Goal: Information Seeking & Learning: Learn about a topic

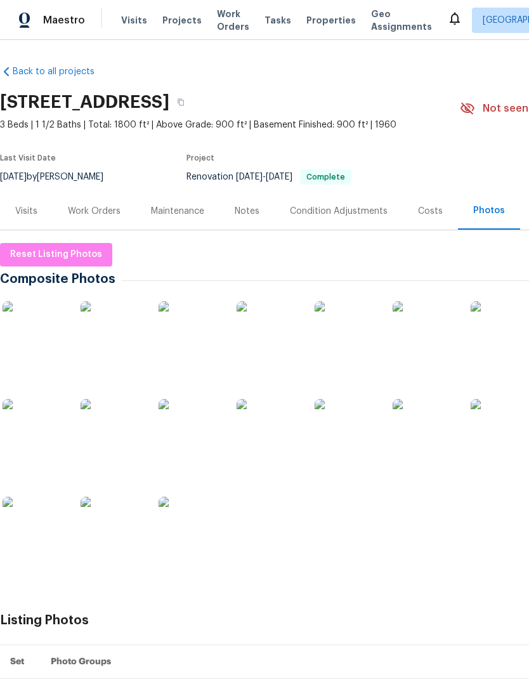
click at [48, 343] on img at bounding box center [34, 332] width 63 height 63
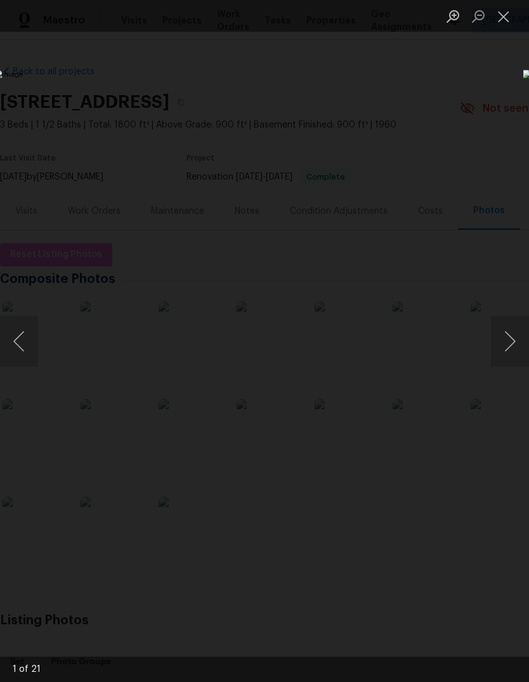
click at [526, 363] on button "Next image" at bounding box center [510, 341] width 38 height 51
click at [500, 338] on button "Next image" at bounding box center [510, 341] width 38 height 51
click at [499, 337] on button "Next image" at bounding box center [510, 341] width 38 height 51
click at [498, 337] on button "Next image" at bounding box center [510, 341] width 38 height 51
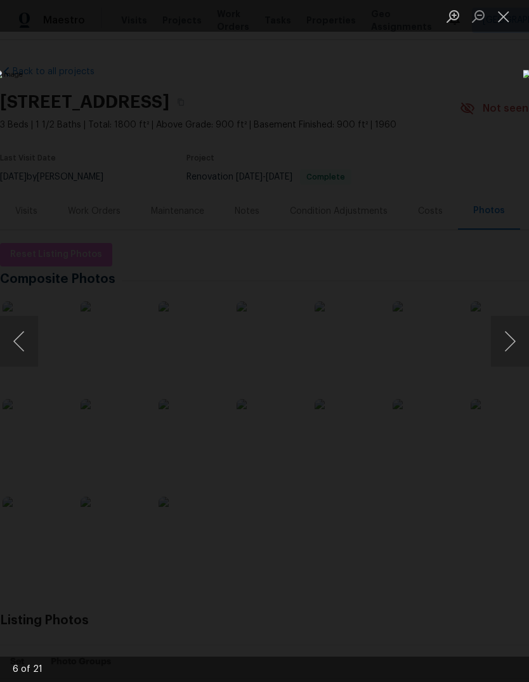
click at [498, 339] on button "Next image" at bounding box center [510, 341] width 38 height 51
click at [496, 340] on button "Next image" at bounding box center [510, 341] width 38 height 51
click at [497, 340] on button "Next image" at bounding box center [510, 341] width 38 height 51
click at [495, 339] on button "Next image" at bounding box center [510, 341] width 38 height 51
click at [494, 340] on button "Next image" at bounding box center [510, 341] width 38 height 51
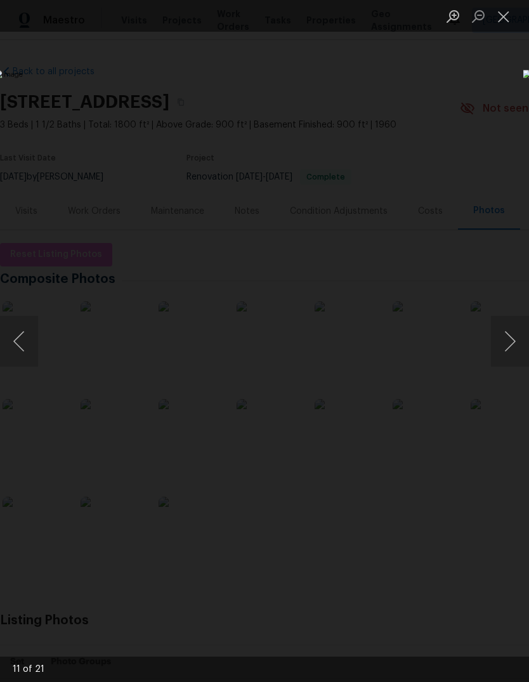
click at [495, 340] on button "Next image" at bounding box center [510, 341] width 38 height 51
click at [495, 341] on button "Next image" at bounding box center [510, 341] width 38 height 51
click at [493, 342] on button "Next image" at bounding box center [510, 341] width 38 height 51
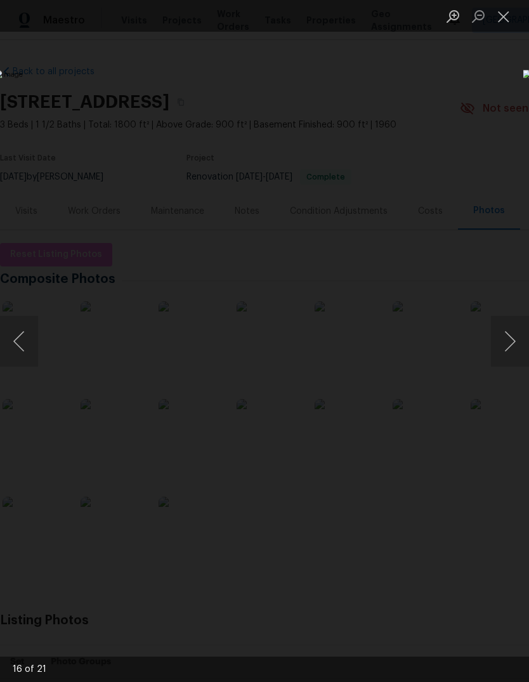
click at [495, 345] on button "Next image" at bounding box center [510, 341] width 38 height 51
click at [495, 344] on button "Next image" at bounding box center [510, 341] width 38 height 51
click at [496, 344] on button "Next image" at bounding box center [510, 341] width 38 height 51
click at [492, 349] on button "Next image" at bounding box center [510, 341] width 38 height 51
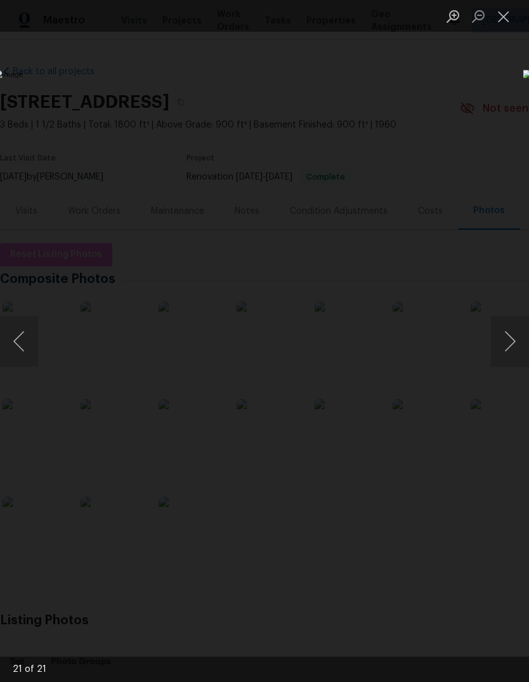
click at [493, 347] on button "Next image" at bounding box center [510, 341] width 38 height 51
click at [492, 346] on button "Next image" at bounding box center [510, 341] width 38 height 51
click at [491, 347] on button "Next image" at bounding box center [510, 341] width 38 height 51
click at [492, 346] on button "Next image" at bounding box center [510, 341] width 38 height 51
click at [495, 341] on button "Next image" at bounding box center [510, 341] width 38 height 51
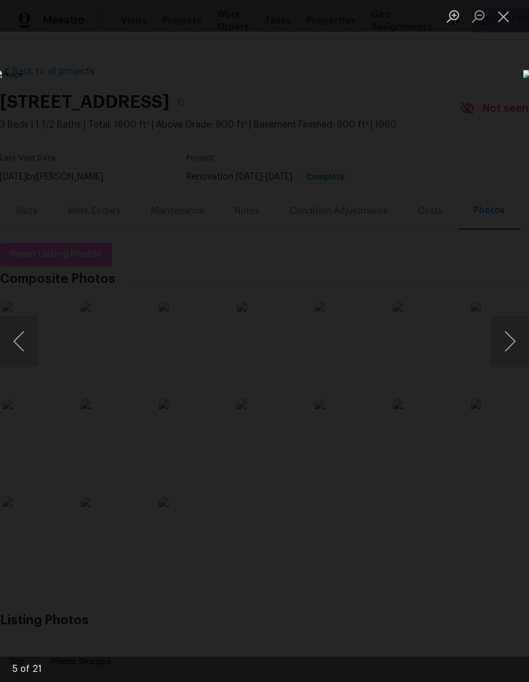
click at [494, 341] on button "Next image" at bounding box center [510, 341] width 38 height 51
click at [496, 342] on button "Next image" at bounding box center [510, 341] width 38 height 51
click at [495, 344] on button "Next image" at bounding box center [510, 341] width 38 height 51
click at [500, 344] on button "Next image" at bounding box center [510, 341] width 38 height 51
click at [504, 344] on button "Next image" at bounding box center [510, 341] width 38 height 51
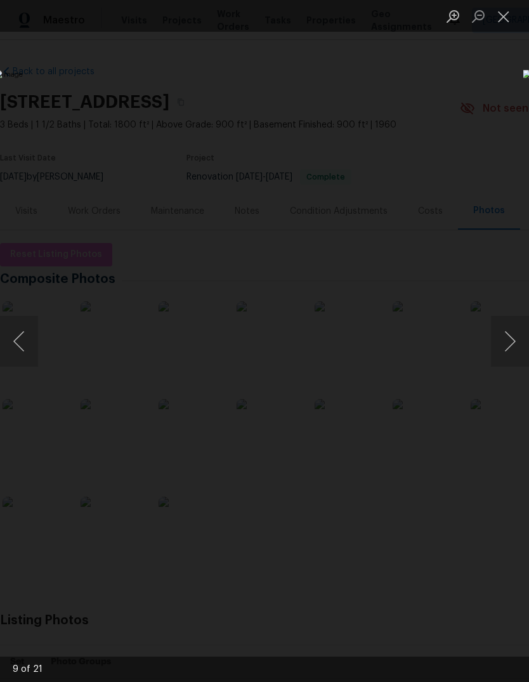
click at [501, 348] on button "Next image" at bounding box center [510, 341] width 38 height 51
click at [501, 349] on button "Next image" at bounding box center [510, 341] width 38 height 51
click at [500, 351] on button "Next image" at bounding box center [510, 341] width 38 height 51
click at [393, 57] on div "Lightbox" at bounding box center [264, 341] width 529 height 682
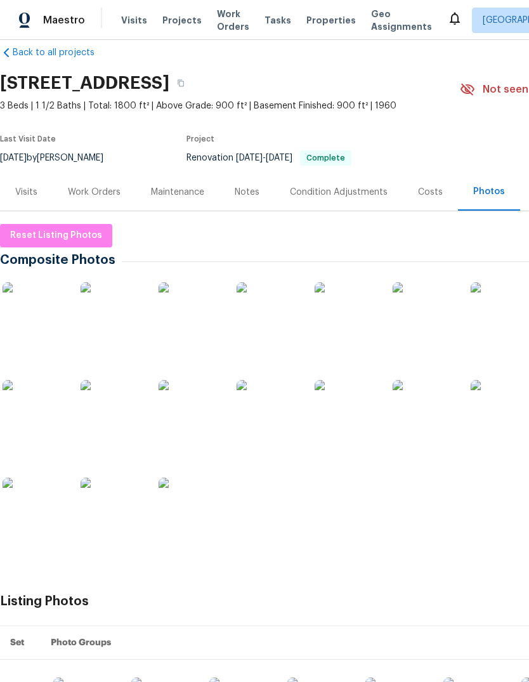
scroll to position [20, 0]
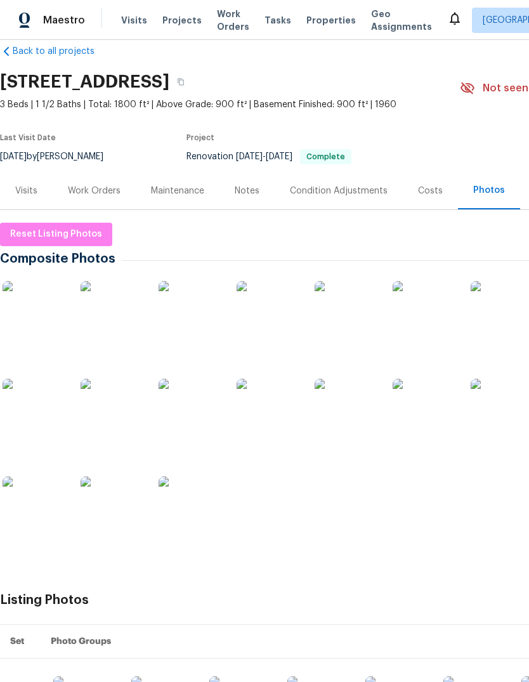
click at [312, 23] on span "Properties" at bounding box center [330, 20] width 49 height 13
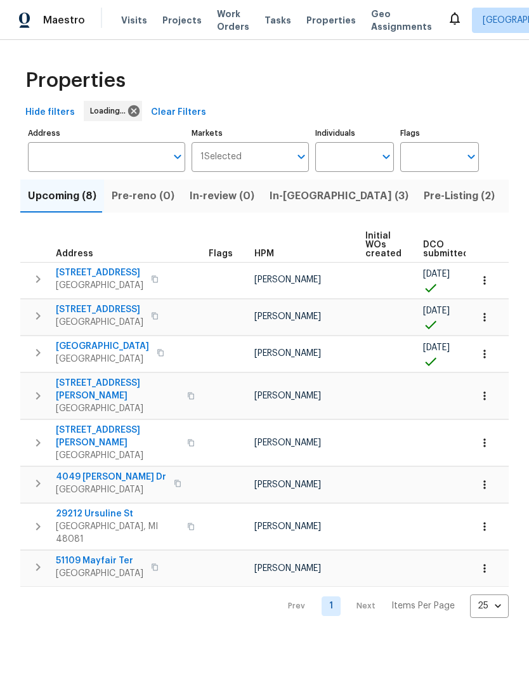
click at [424, 196] on span "Pre-Listing (2)" at bounding box center [459, 196] width 71 height 18
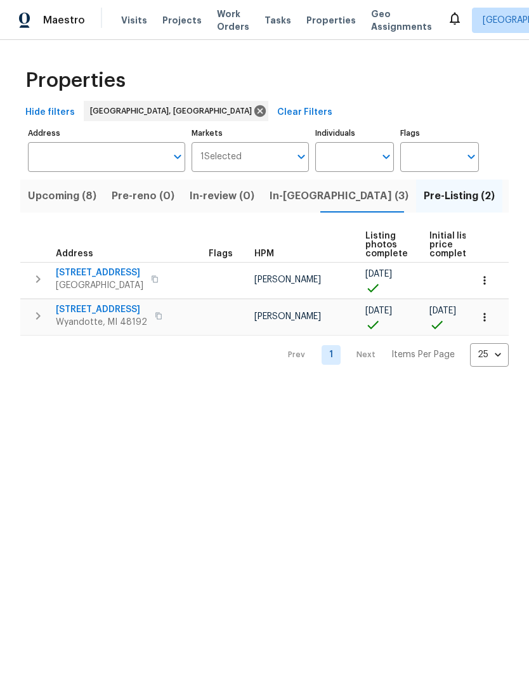
click at [105, 280] on span "Livonia, MI 48154" at bounding box center [99, 285] width 87 height 13
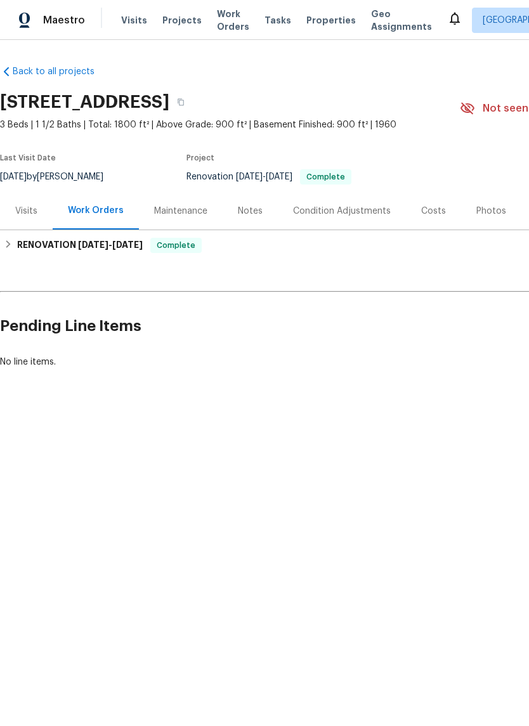
click at [424, 210] on div "Costs" at bounding box center [433, 211] width 25 height 13
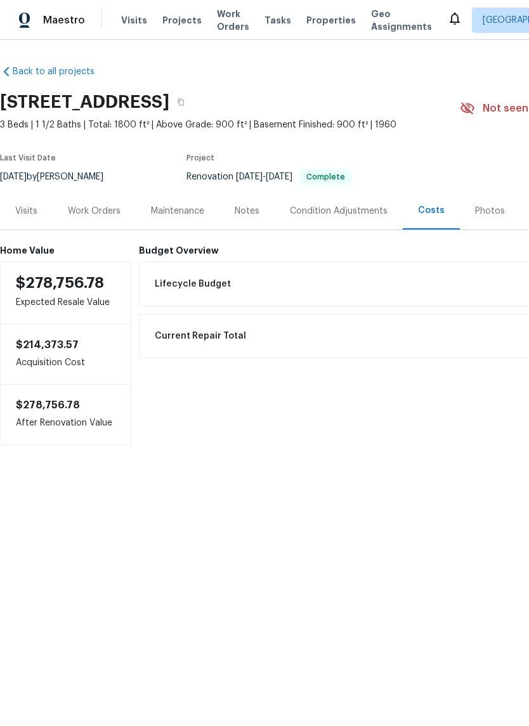
click at [481, 220] on div "Photos" at bounding box center [490, 210] width 60 height 37
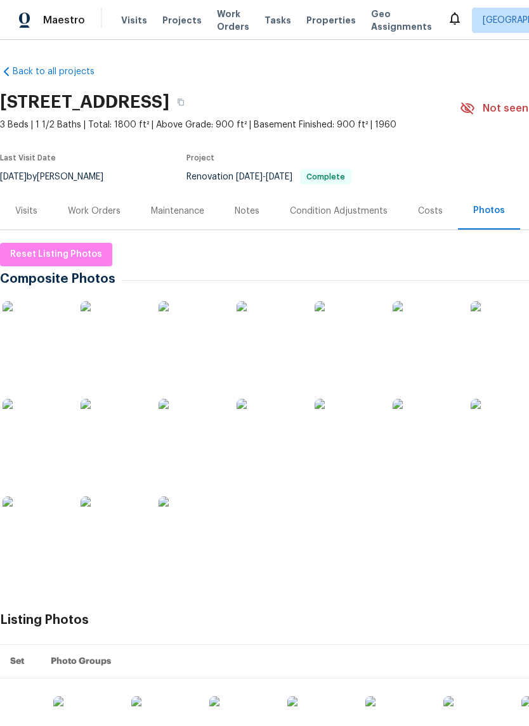
click at [195, 220] on div "Maintenance" at bounding box center [178, 210] width 84 height 37
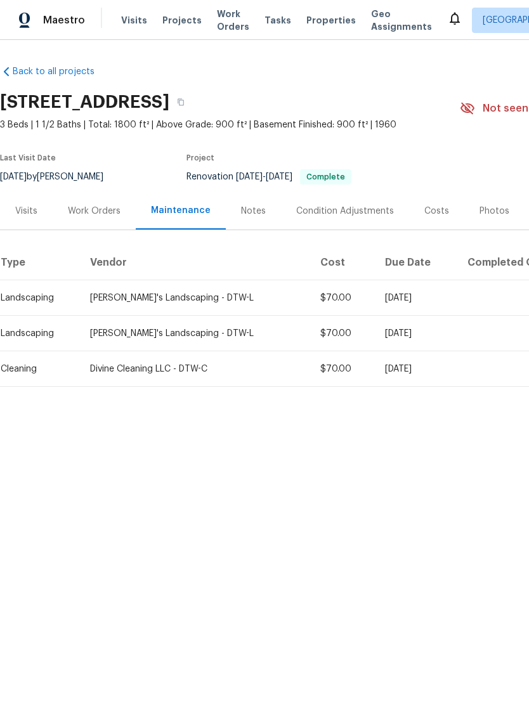
click at [252, 206] on div "Notes" at bounding box center [253, 211] width 25 height 13
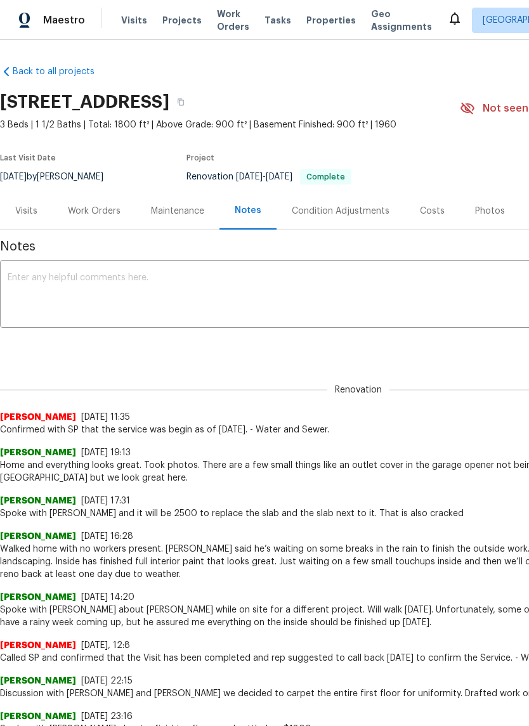
click at [94, 202] on div "Work Orders" at bounding box center [94, 210] width 83 height 37
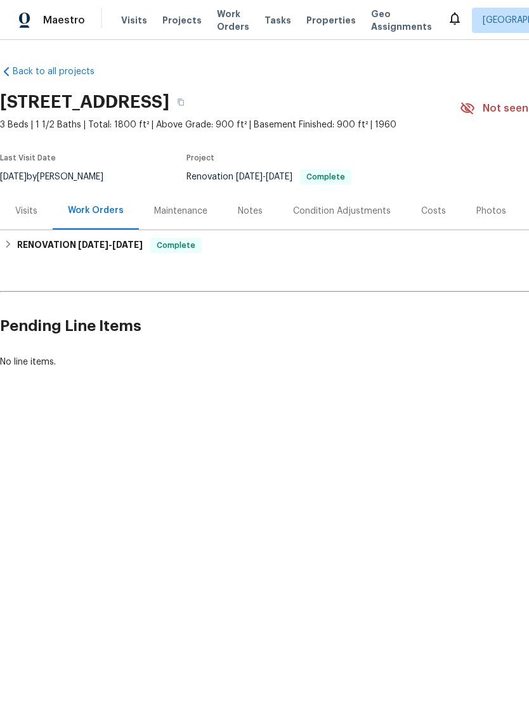
click at [481, 205] on div "Photos" at bounding box center [491, 211] width 30 height 13
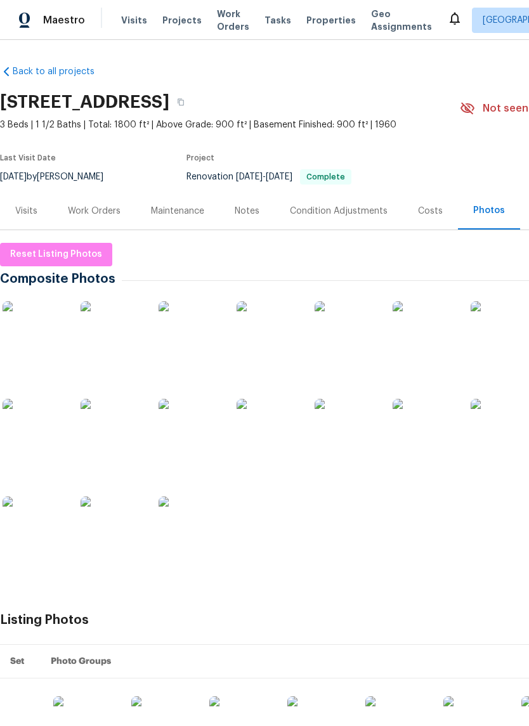
click at [190, 530] on img at bounding box center [189, 527] width 63 height 63
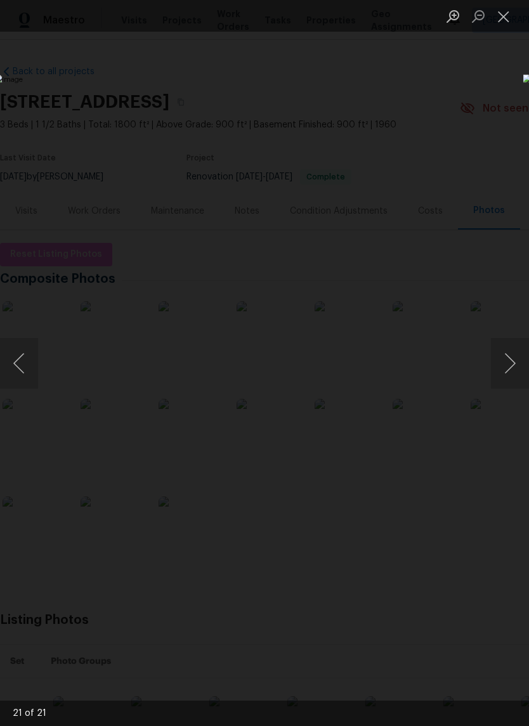
click at [41, 345] on img "Lightbox" at bounding box center [204, 362] width 420 height 577
click at [28, 358] on button "Previous image" at bounding box center [19, 363] width 38 height 51
click at [34, 372] on button "Previous image" at bounding box center [19, 363] width 38 height 51
click at [50, 375] on img "Lightbox" at bounding box center [204, 362] width 420 height 577
click at [29, 378] on button "Previous image" at bounding box center [19, 363] width 38 height 51
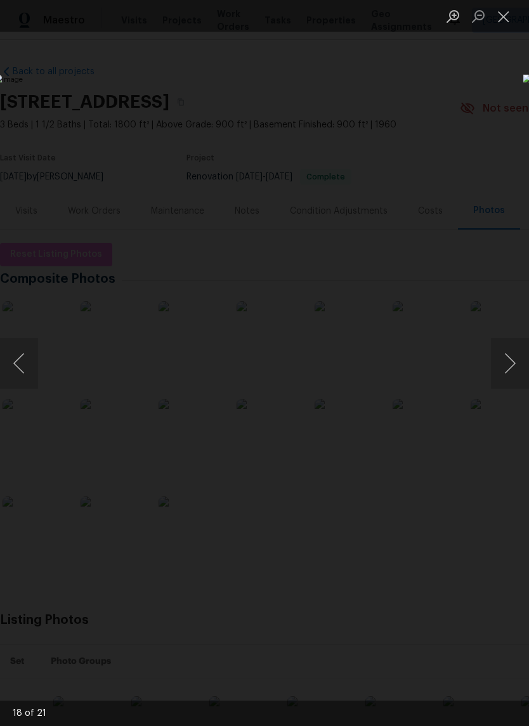
click at [32, 367] on button "Previous image" at bounding box center [19, 363] width 38 height 51
click at [510, 358] on button "Next image" at bounding box center [510, 363] width 38 height 51
click at [511, 20] on button "Close lightbox" at bounding box center [503, 16] width 25 height 22
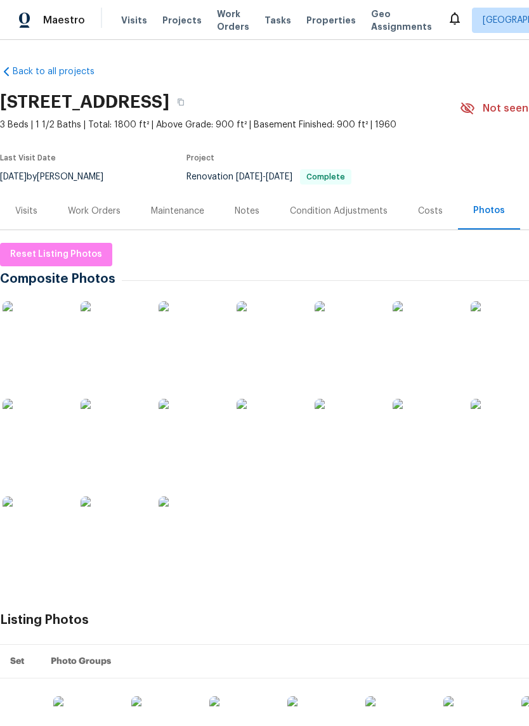
click at [313, 19] on span "Properties" at bounding box center [330, 20] width 49 height 13
